Goal: Check status: Check status

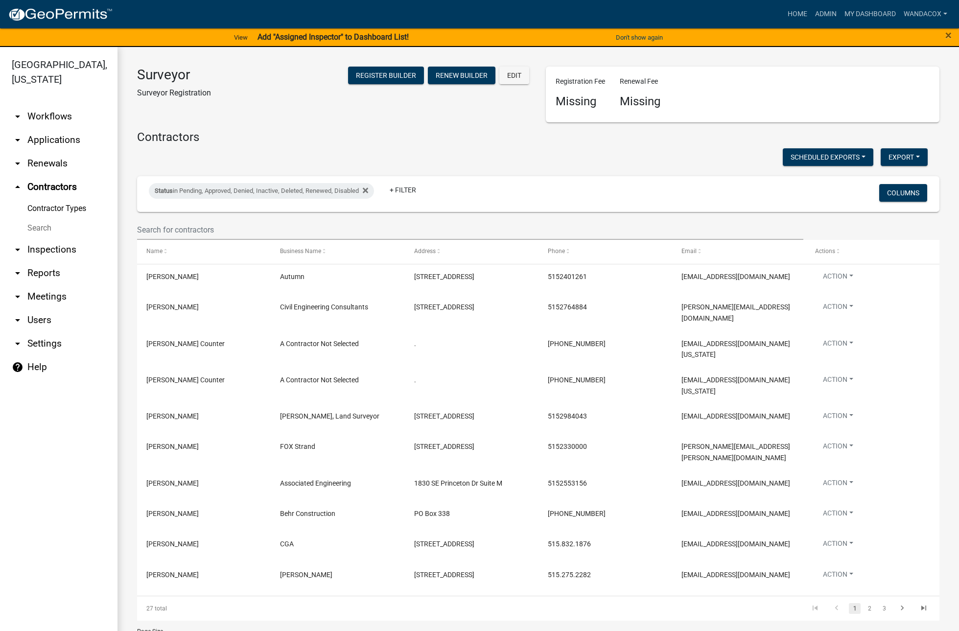
click at [41, 128] on link "arrow_drop_down Applications" at bounding box center [58, 139] width 117 height 23
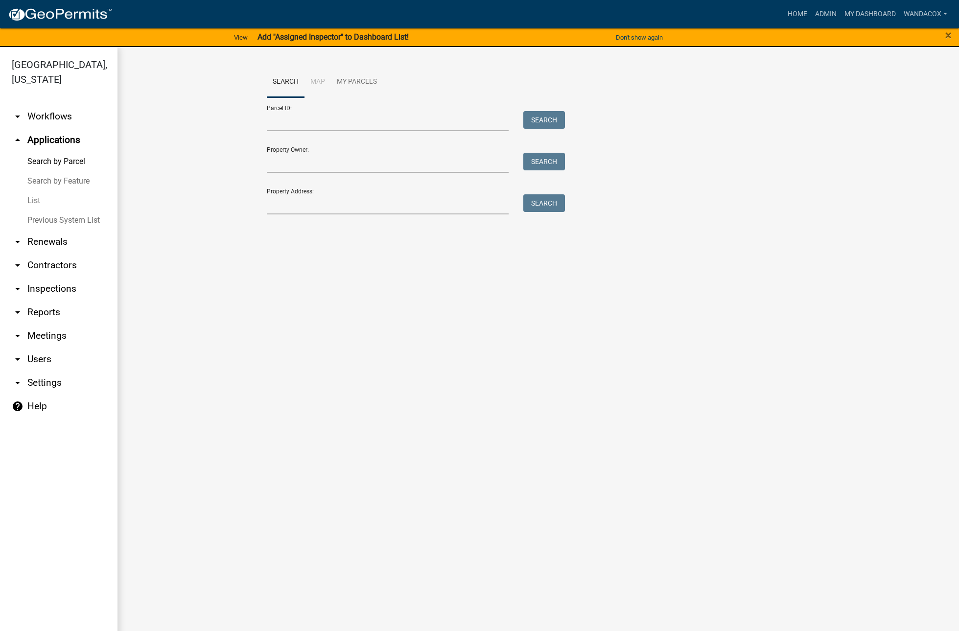
click at [53, 152] on link "Search by Parcel" at bounding box center [58, 162] width 117 height 20
click at [348, 204] on input "Property Address:" at bounding box center [388, 204] width 242 height 20
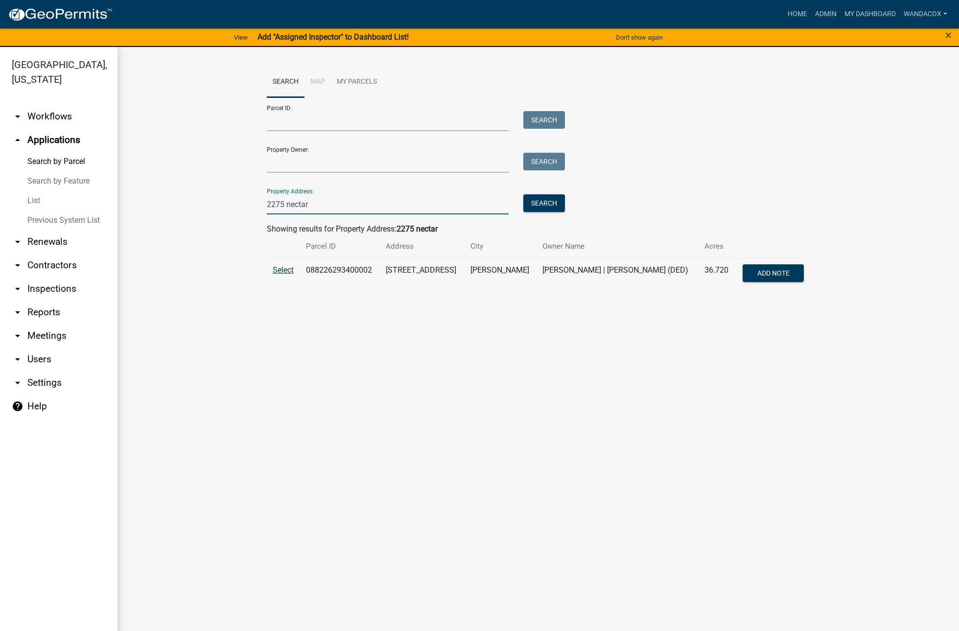
type input "2275 nectar"
click at [282, 268] on span "Select" at bounding box center [283, 269] width 21 height 9
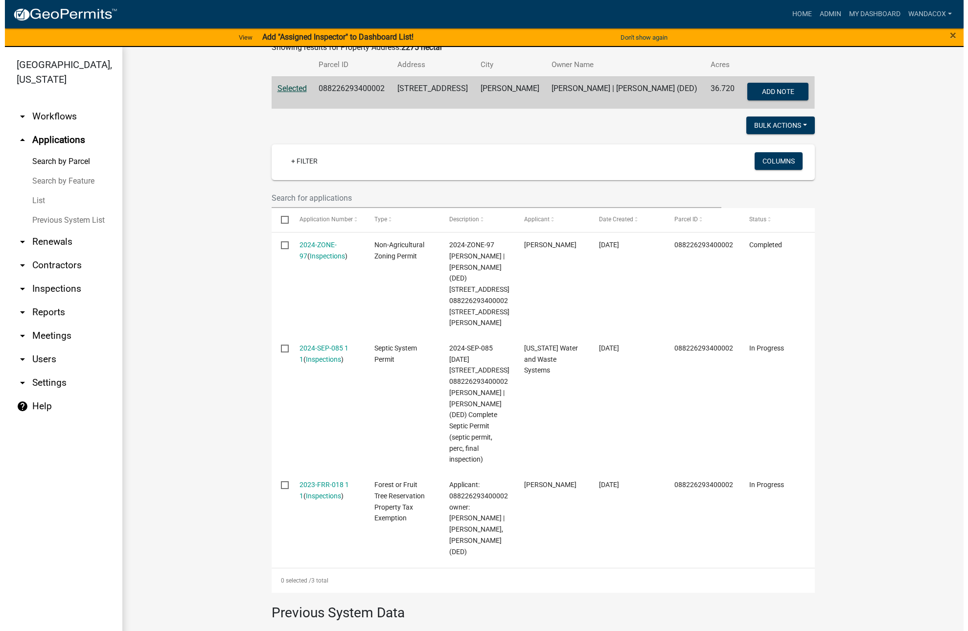
scroll to position [184, 0]
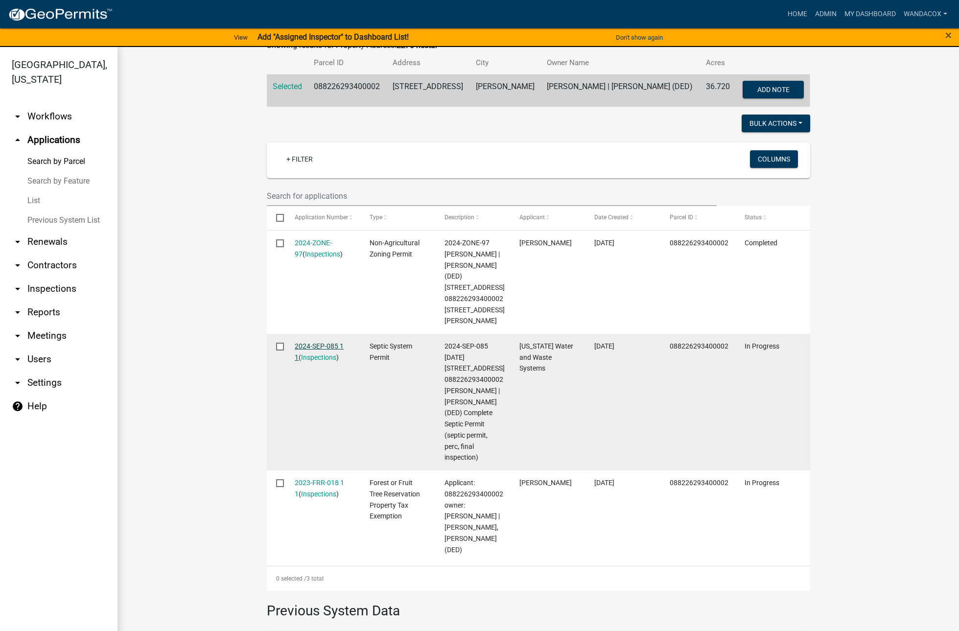
click at [309, 345] on link "2024-SEP-085 1 1" at bounding box center [319, 351] width 49 height 19
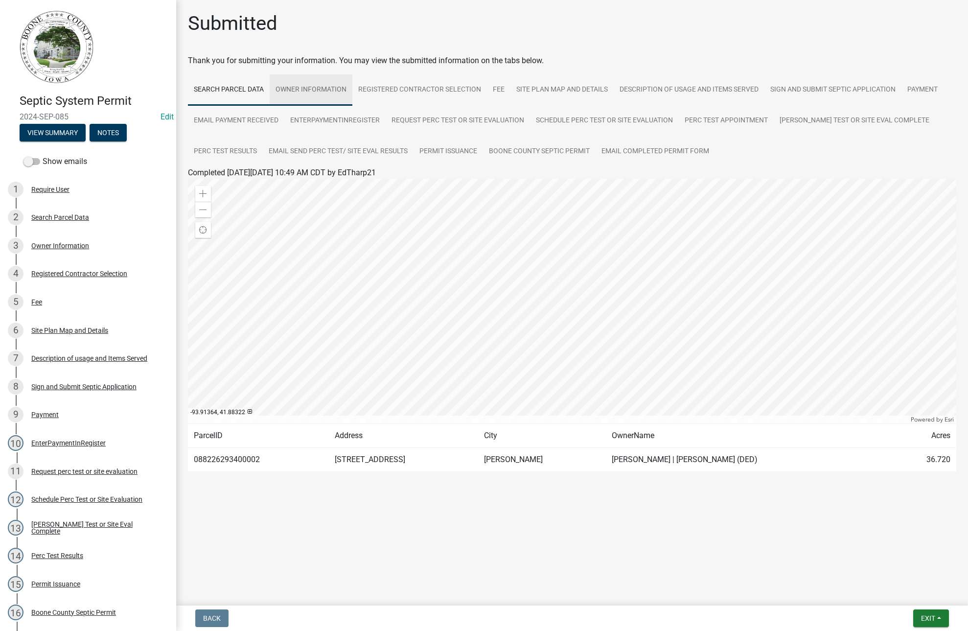
click at [325, 87] on link "Owner Information" at bounding box center [311, 89] width 83 height 31
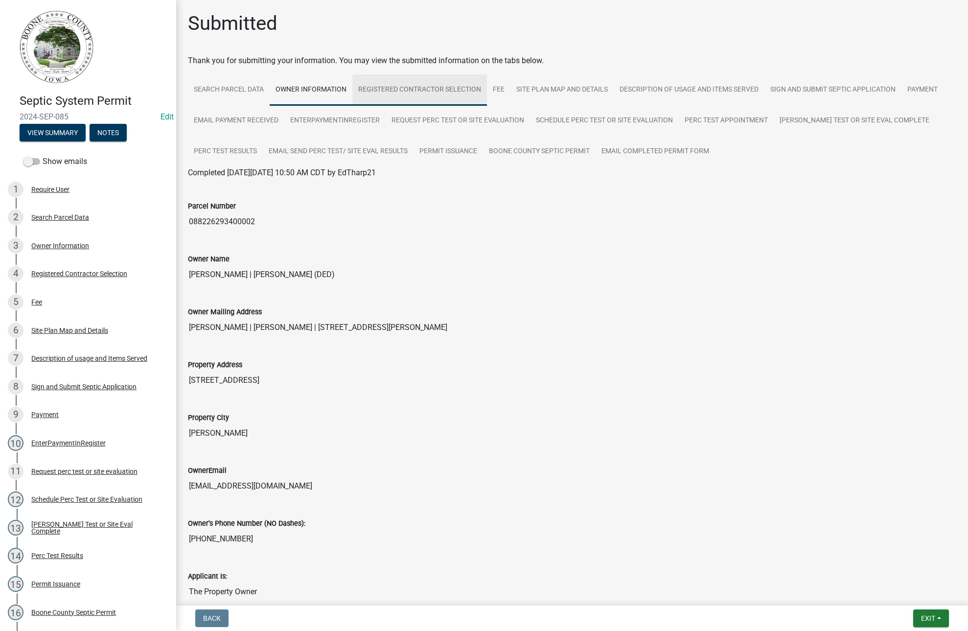
click at [422, 85] on link "Registered Contractor Selection" at bounding box center [419, 89] width 135 height 31
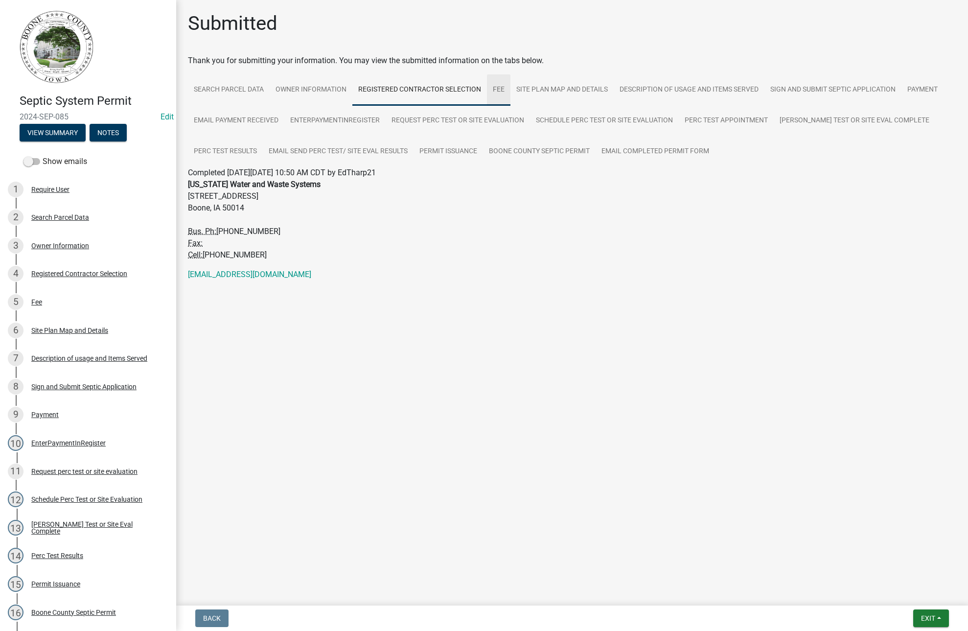
click at [500, 90] on link "Fee" at bounding box center [498, 89] width 23 height 31
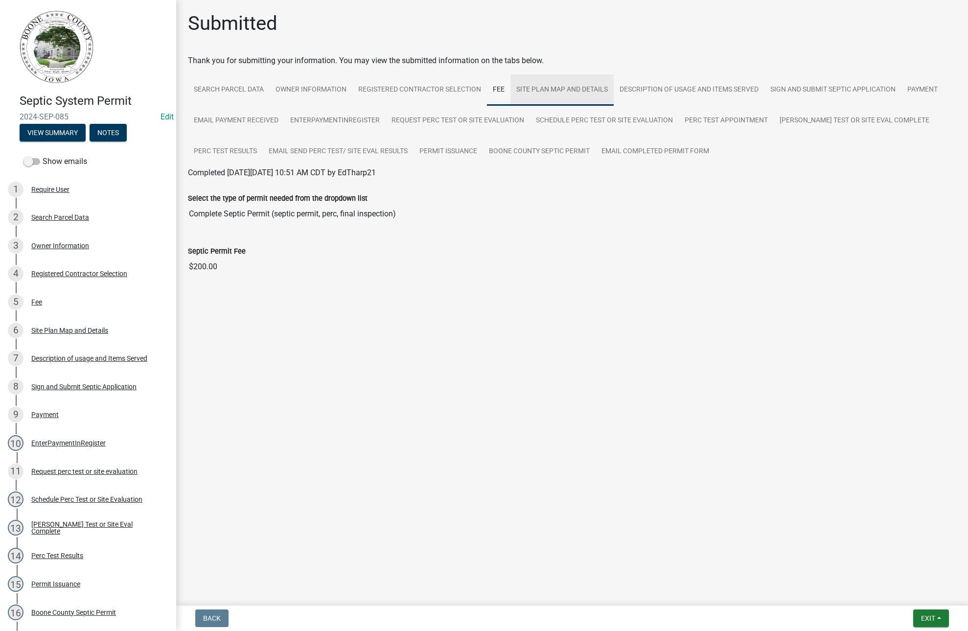
click at [545, 89] on link "Site Plan Map and Details" at bounding box center [562, 89] width 103 height 31
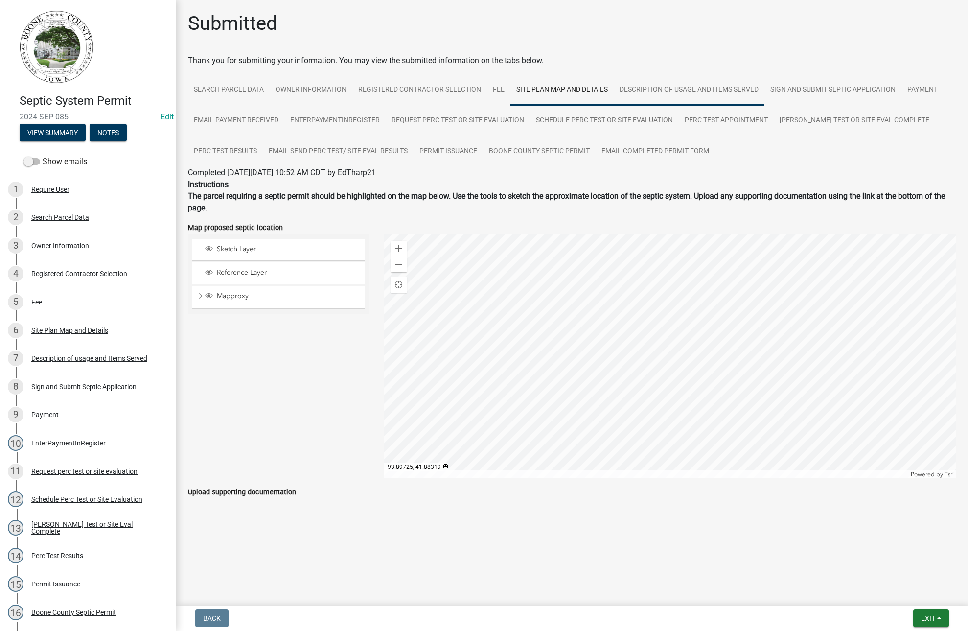
click at [697, 92] on link "Description of usage and Items Served" at bounding box center [689, 89] width 151 height 31
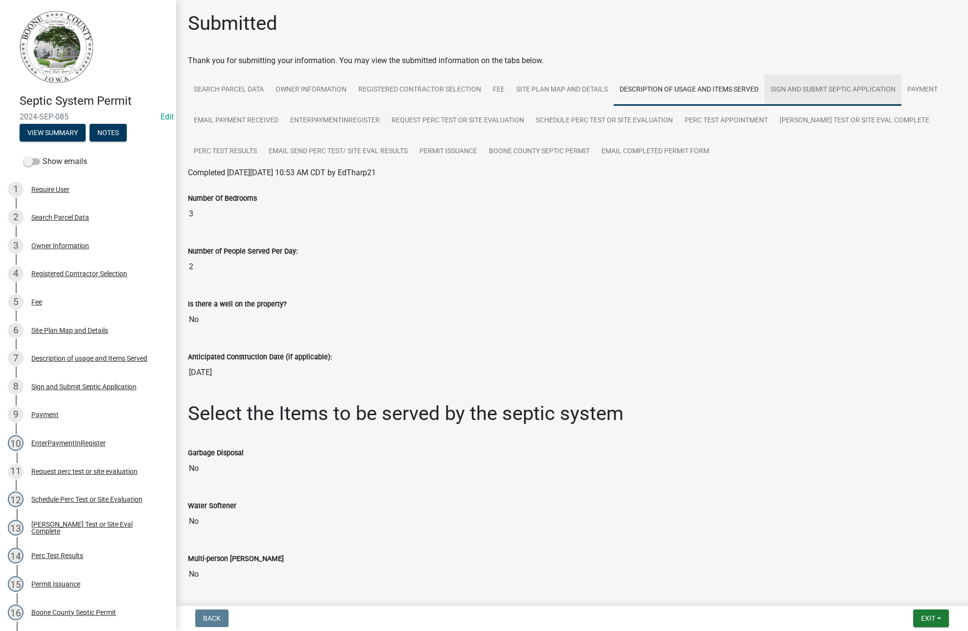
click at [833, 90] on link "Sign and Submit Septic Application" at bounding box center [833, 89] width 137 height 31
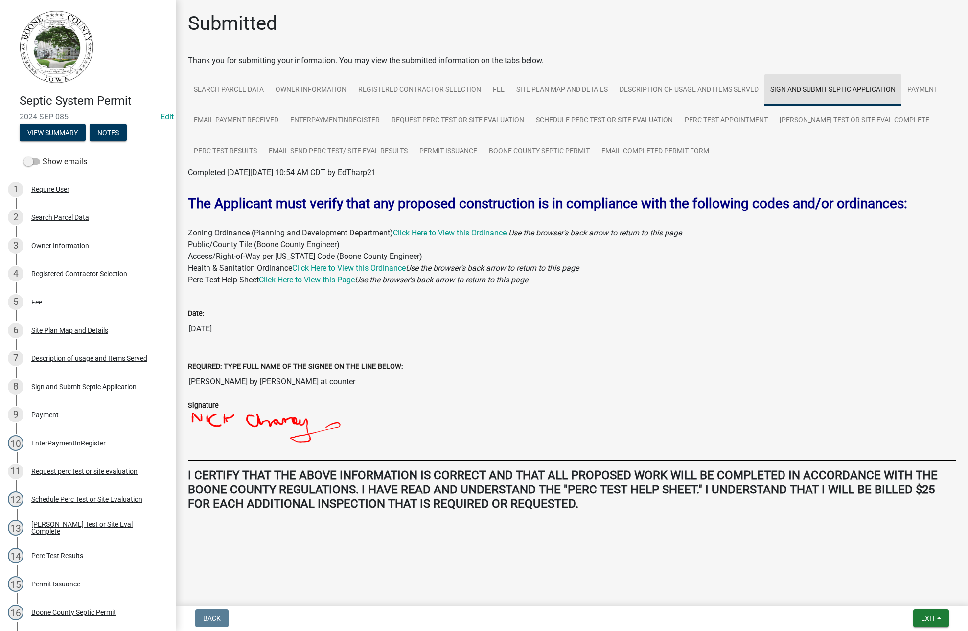
click at [833, 90] on link "Sign and Submit Septic Application" at bounding box center [833, 89] width 137 height 31
click at [930, 95] on link "Payment" at bounding box center [923, 89] width 42 height 31
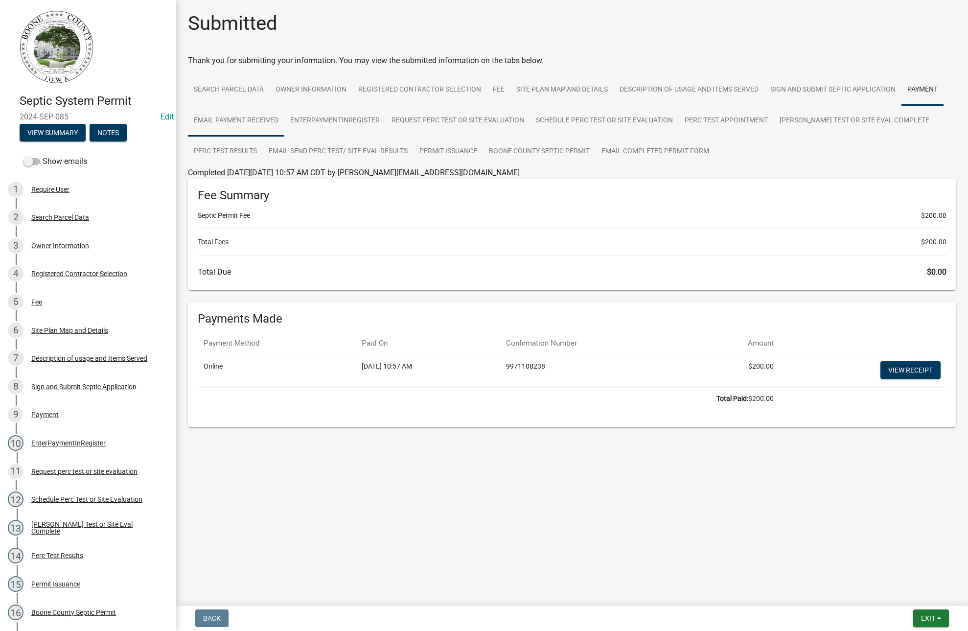
click at [247, 125] on link "Email Payment Received" at bounding box center [236, 120] width 96 height 31
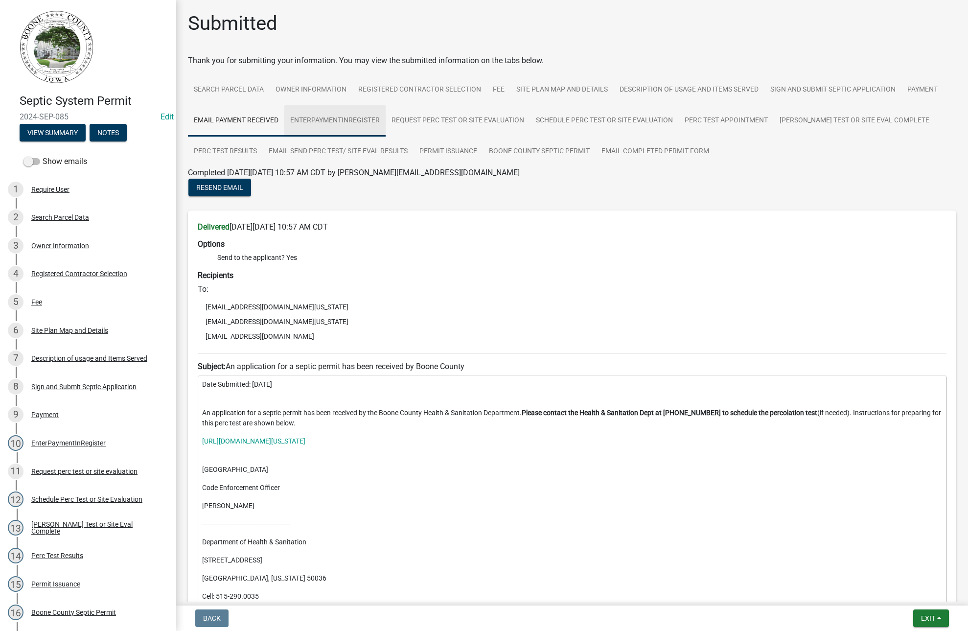
click at [340, 121] on link "EnterPaymentInRegister" at bounding box center [334, 120] width 101 height 31
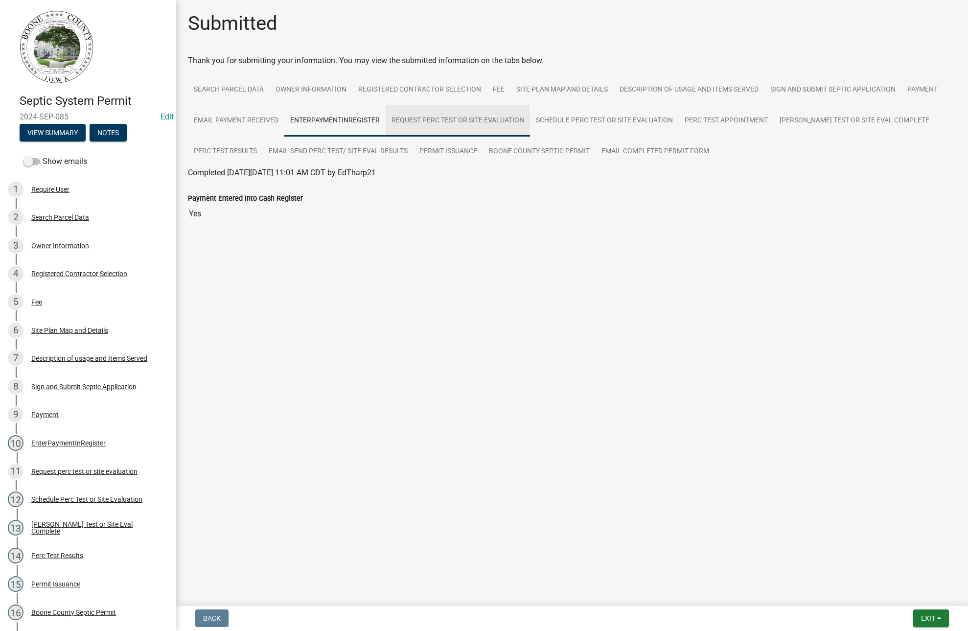
click at [439, 125] on link "Request perc test or site evaluation" at bounding box center [458, 120] width 144 height 31
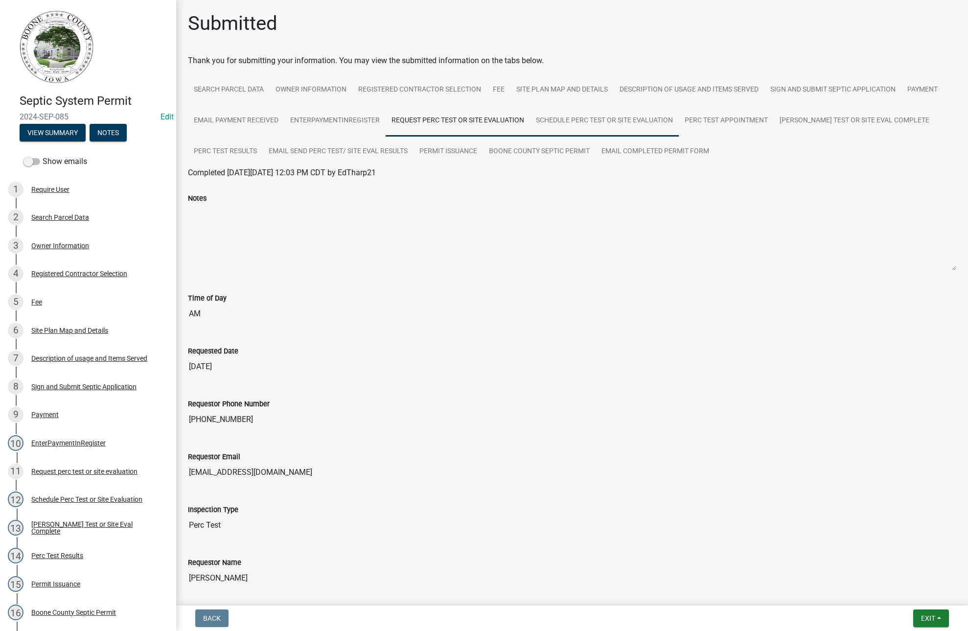
click at [615, 120] on link "Schedule Perc Test or Site Evaluation" at bounding box center [604, 120] width 149 height 31
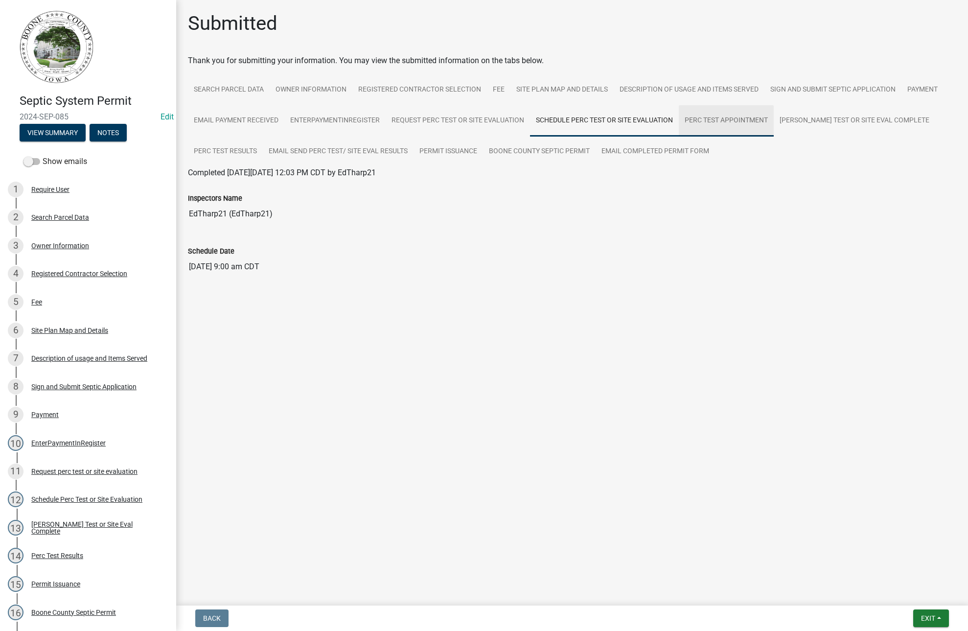
click at [725, 123] on link "Perc Test Appointment" at bounding box center [726, 120] width 95 height 31
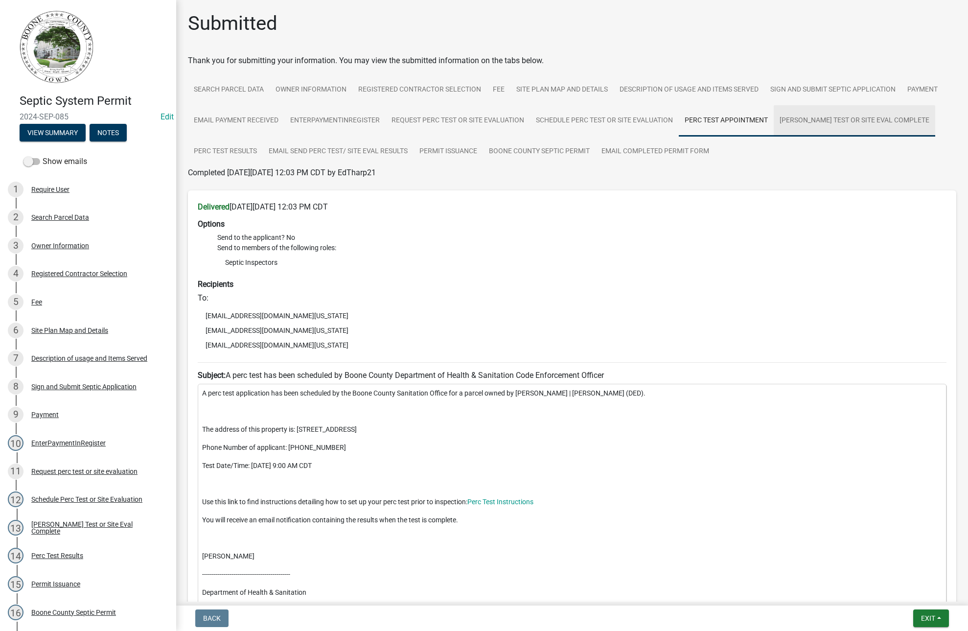
click at [817, 123] on link "[PERSON_NAME] Test or Site Eval Complete" at bounding box center [855, 120] width 162 height 31
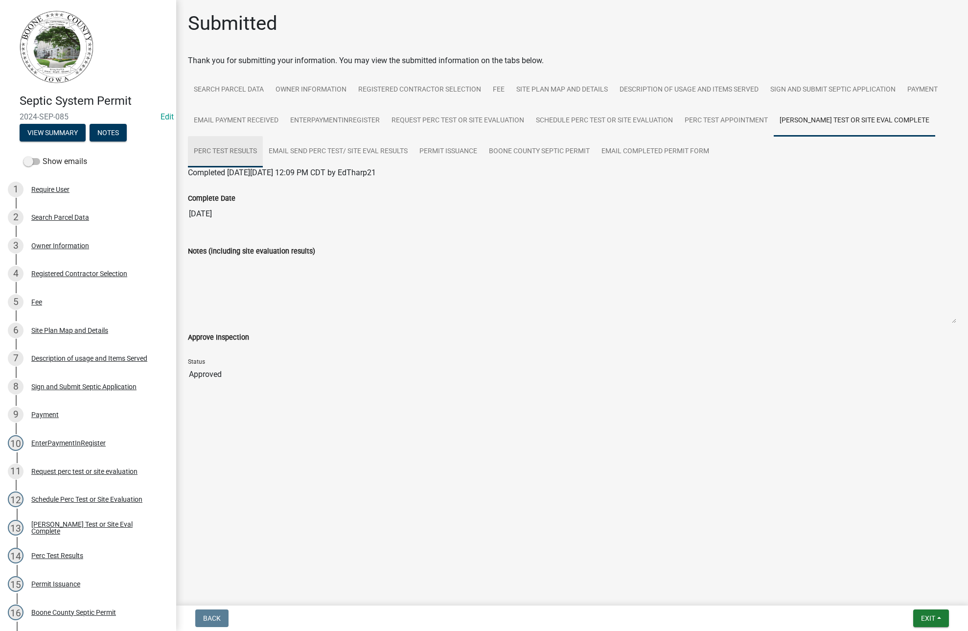
click at [241, 152] on link "Perc Test Results" at bounding box center [225, 151] width 75 height 31
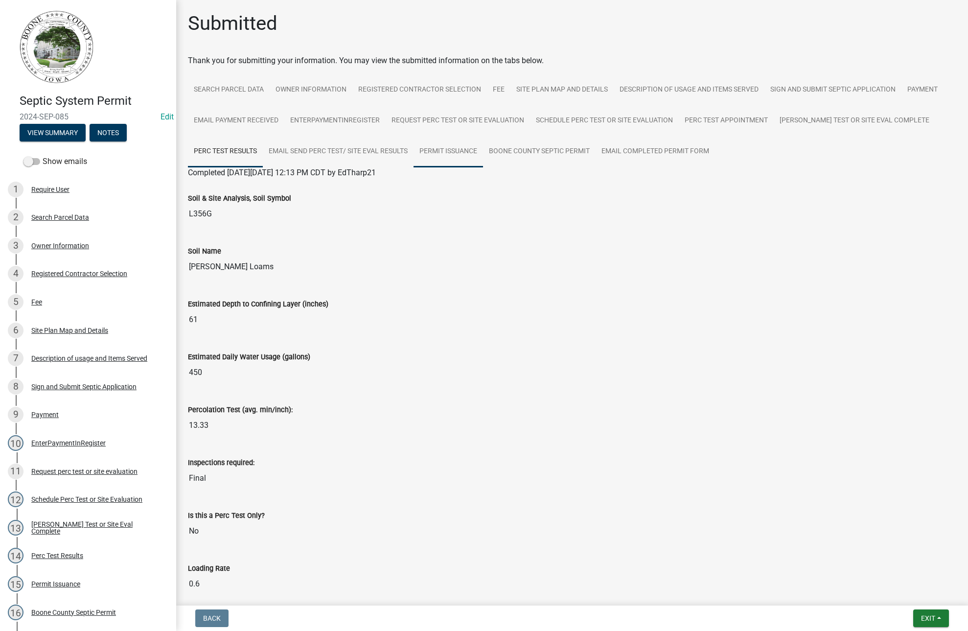
click at [435, 149] on link "Permit Issuance" at bounding box center [449, 151] width 70 height 31
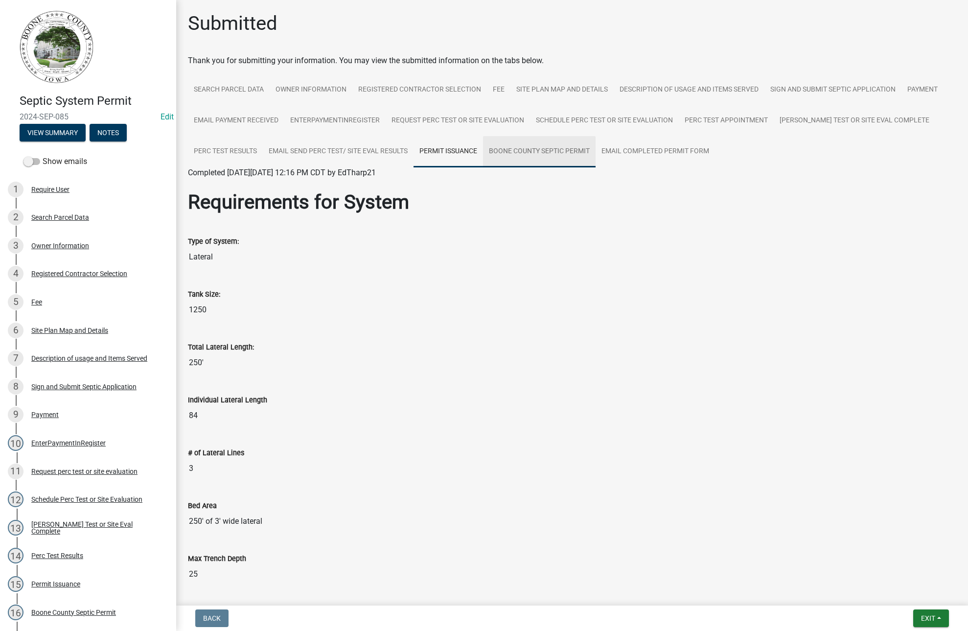
click at [502, 150] on link "Boone County Septic Permit" at bounding box center [539, 151] width 113 height 31
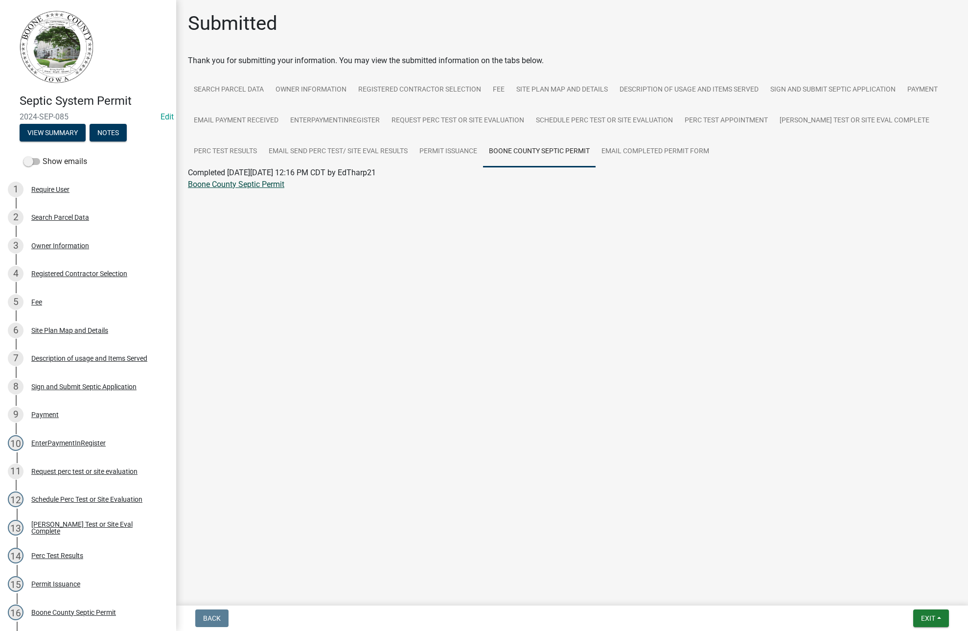
click at [226, 185] on link "Boone County Septic Permit" at bounding box center [236, 184] width 96 height 9
